Goal: Information Seeking & Learning: Learn about a topic

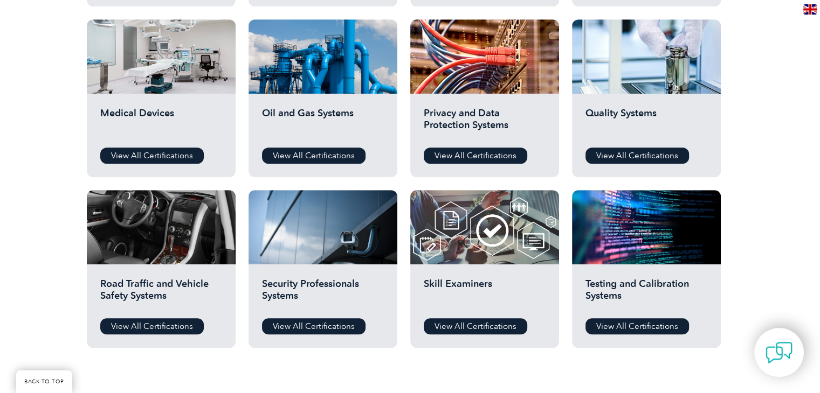
scroll to position [754, 0]
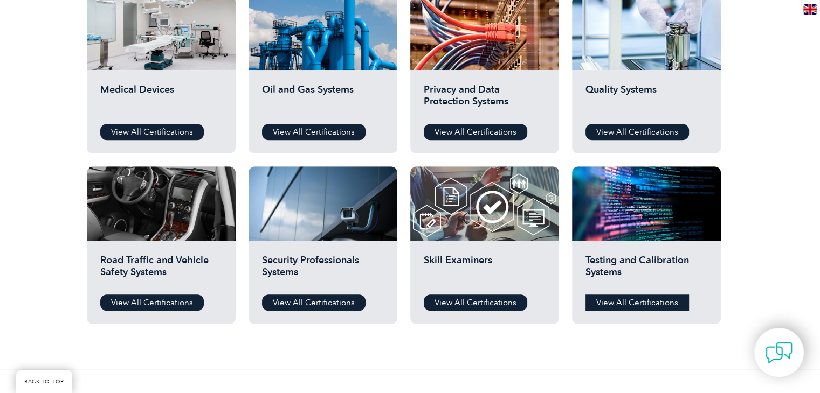
click at [616, 308] on link "View All Certifications" at bounding box center [636, 303] width 103 height 16
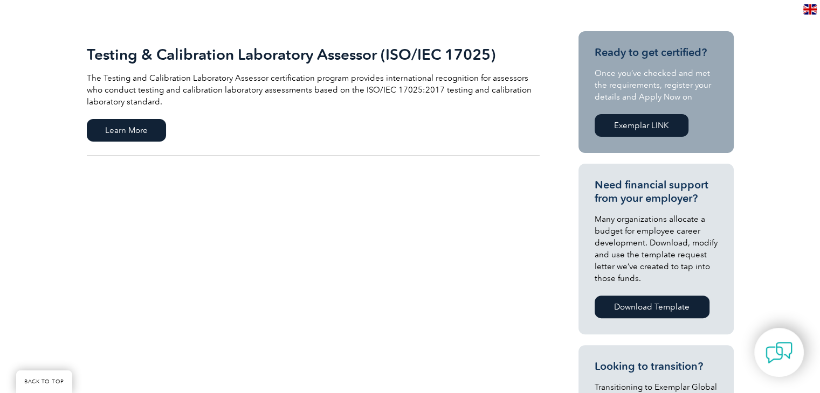
scroll to position [216, 0]
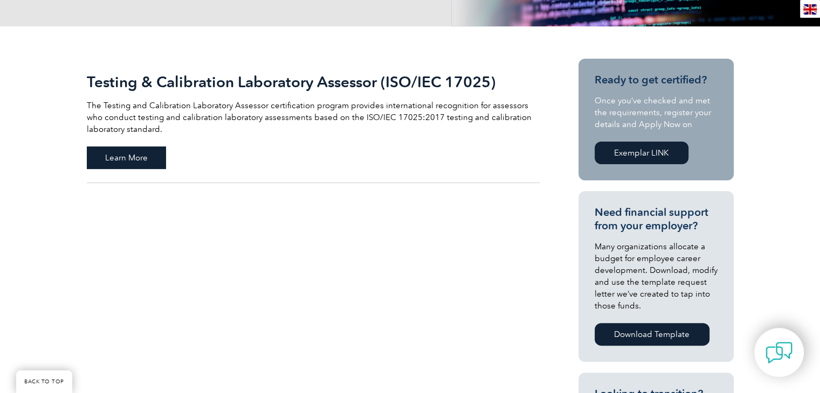
click at [112, 163] on span "Learn More" at bounding box center [126, 158] width 79 height 23
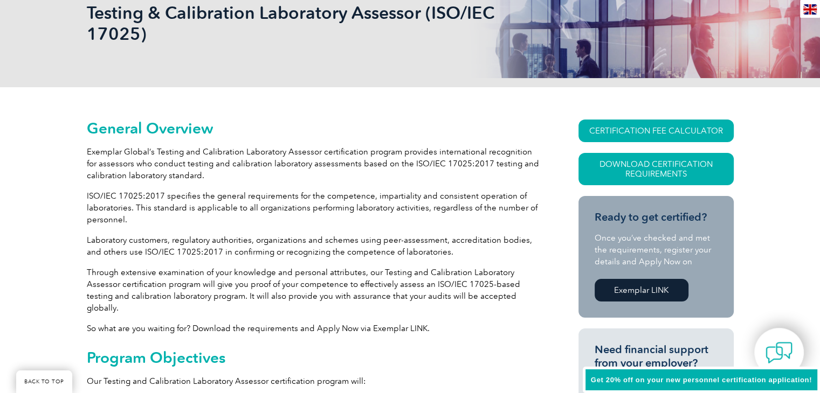
scroll to position [216, 0]
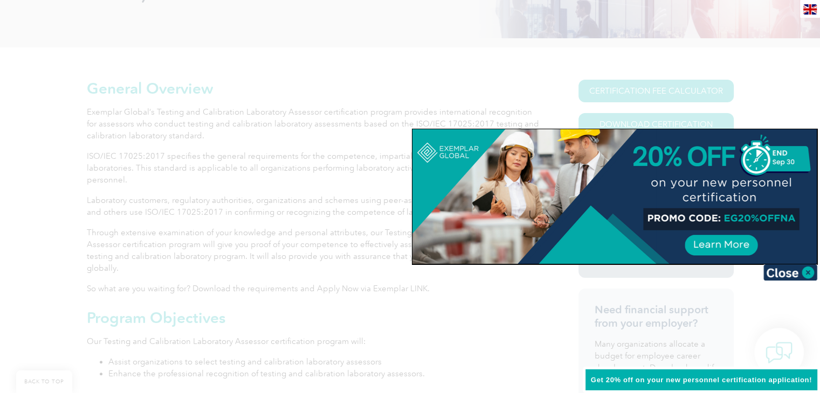
click at [666, 203] on div at bounding box center [614, 196] width 404 height 135
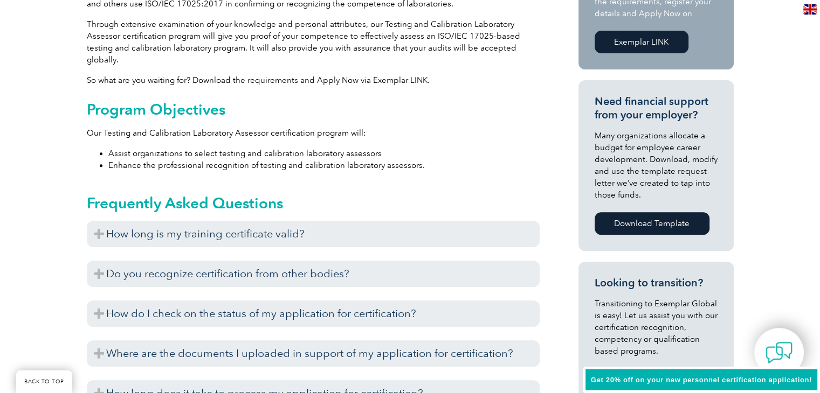
scroll to position [431, 0]
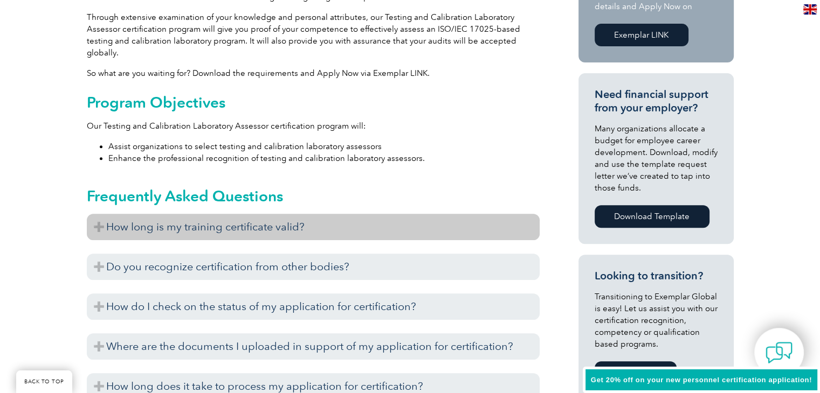
click at [144, 214] on h3 "How long is my training certificate valid?" at bounding box center [313, 227] width 453 height 26
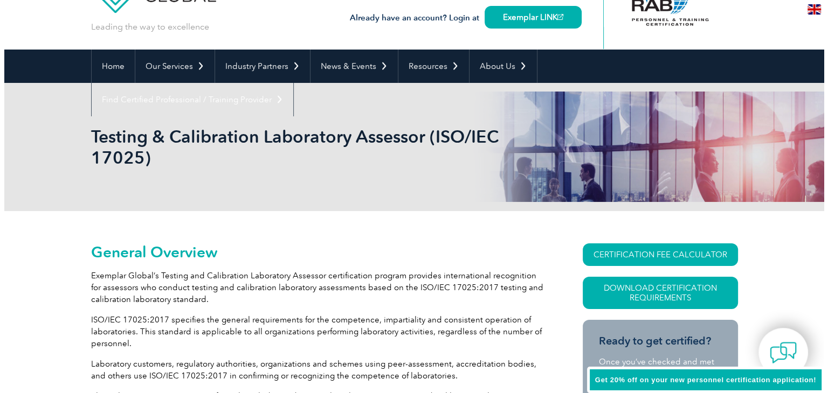
scroll to position [108, 0]
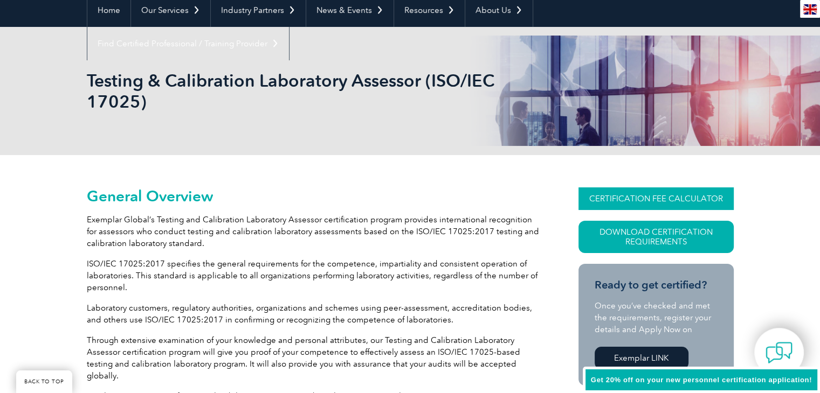
click at [599, 203] on link "CERTIFICATION FEE CALCULATOR" at bounding box center [655, 199] width 155 height 23
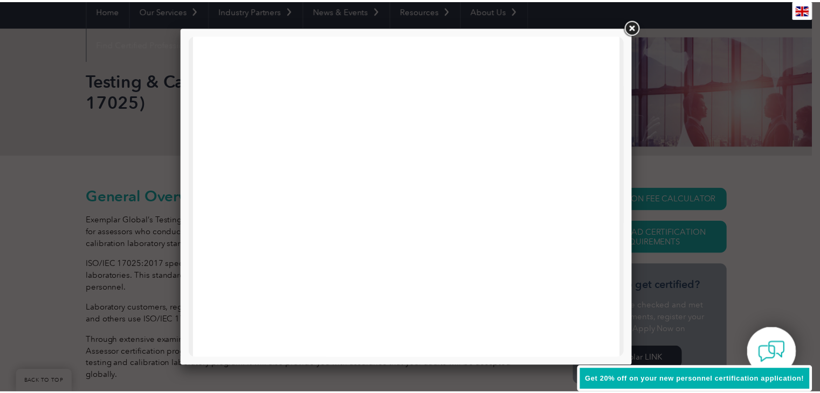
scroll to position [514, 0]
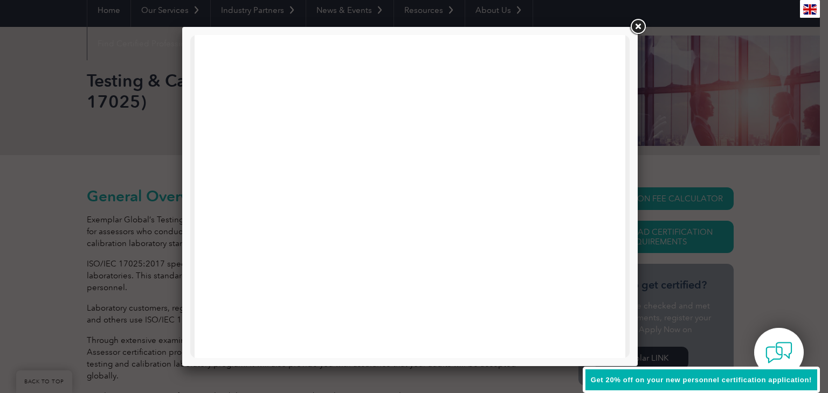
click at [639, 24] on link at bounding box center [637, 26] width 19 height 19
